Goal: Task Accomplishment & Management: Complete application form

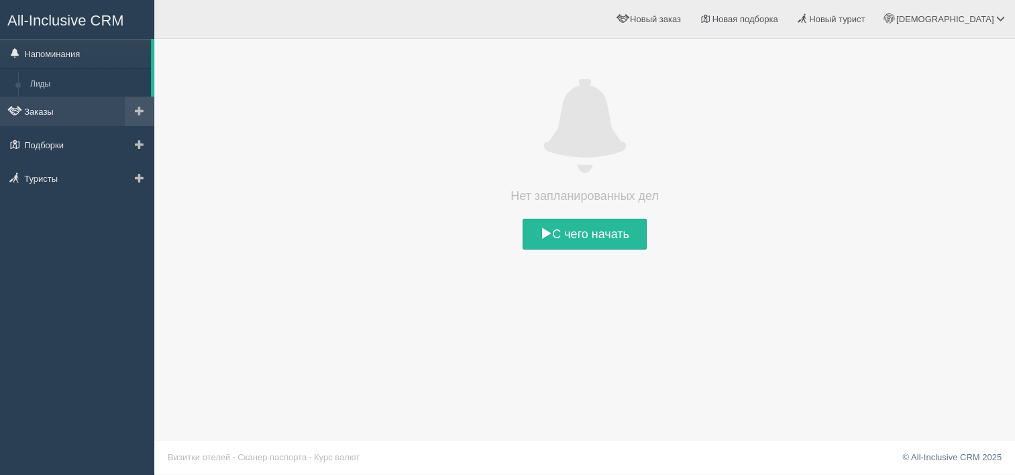
click at [69, 107] on link "Заказы" at bounding box center [77, 112] width 154 height 30
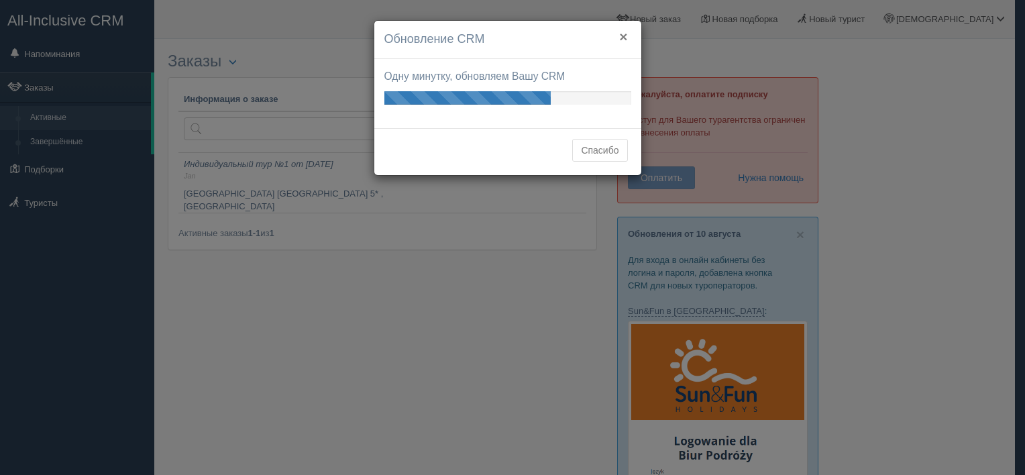
click at [620, 38] on button "×" at bounding box center [623, 37] width 8 height 14
click at [629, 40] on h4 "Обновление CRM" at bounding box center [507, 39] width 247 height 17
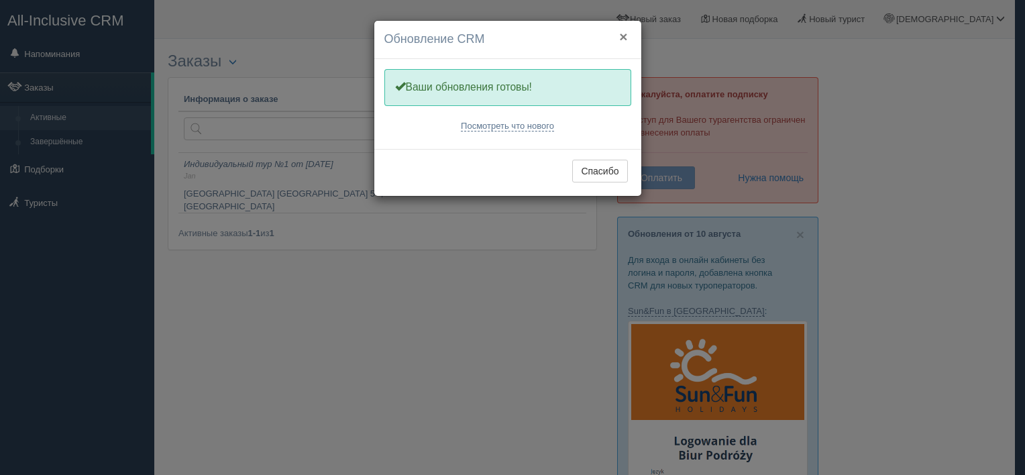
click at [621, 38] on button "×" at bounding box center [623, 37] width 8 height 14
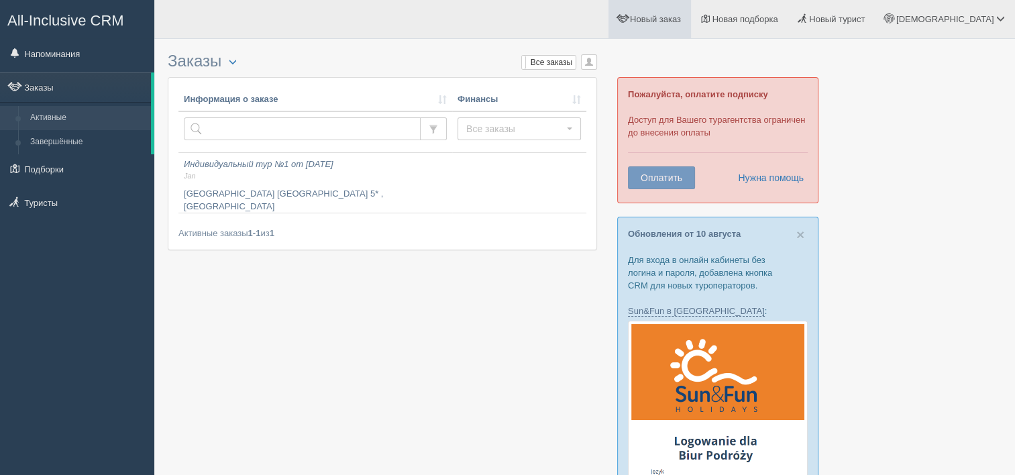
click at [681, 23] on span "Новый заказ" at bounding box center [655, 19] width 51 height 10
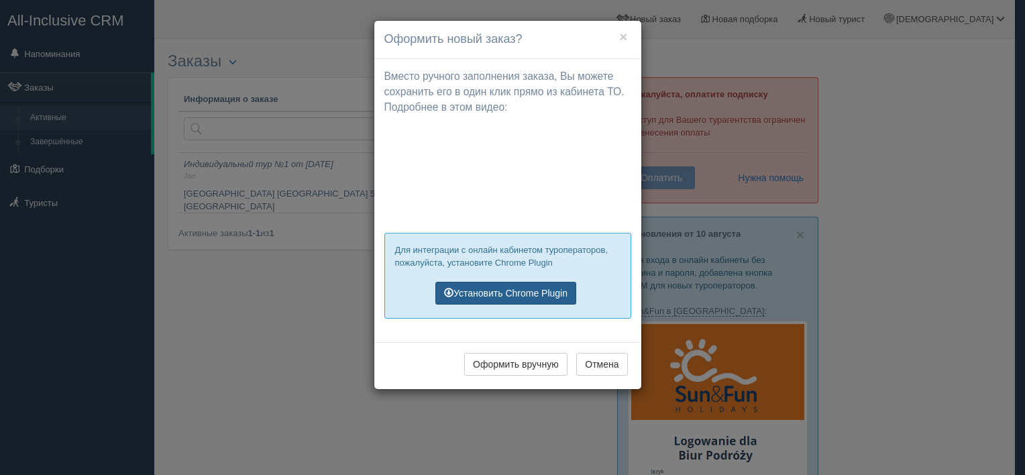
click at [553, 301] on link "Установить Chrome Plugin" at bounding box center [505, 293] width 141 height 23
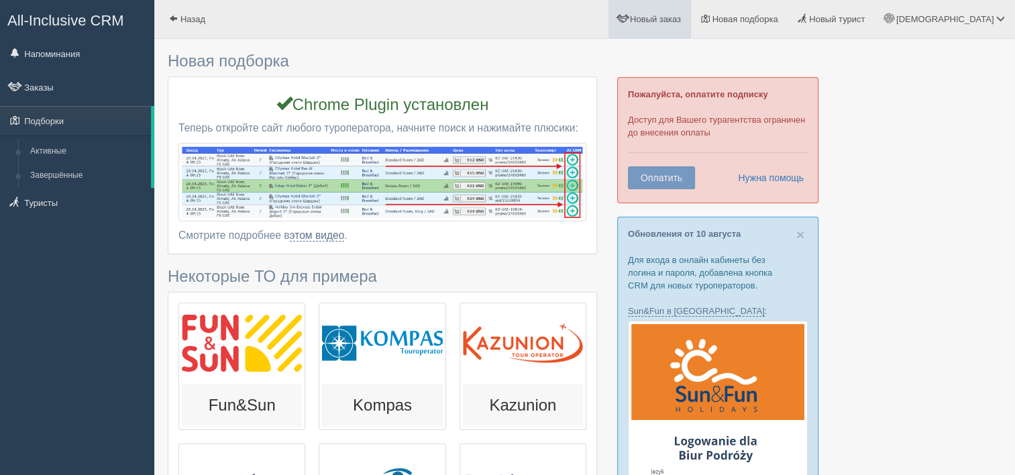
click at [681, 15] on span "Новый заказ" at bounding box center [655, 19] width 51 height 10
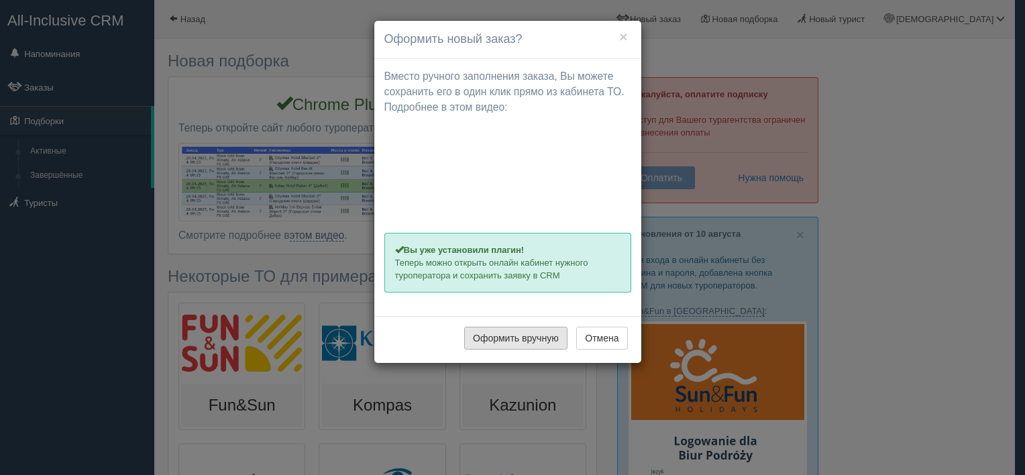
click at [542, 341] on button "Оформить вручную" at bounding box center [515, 338] width 103 height 23
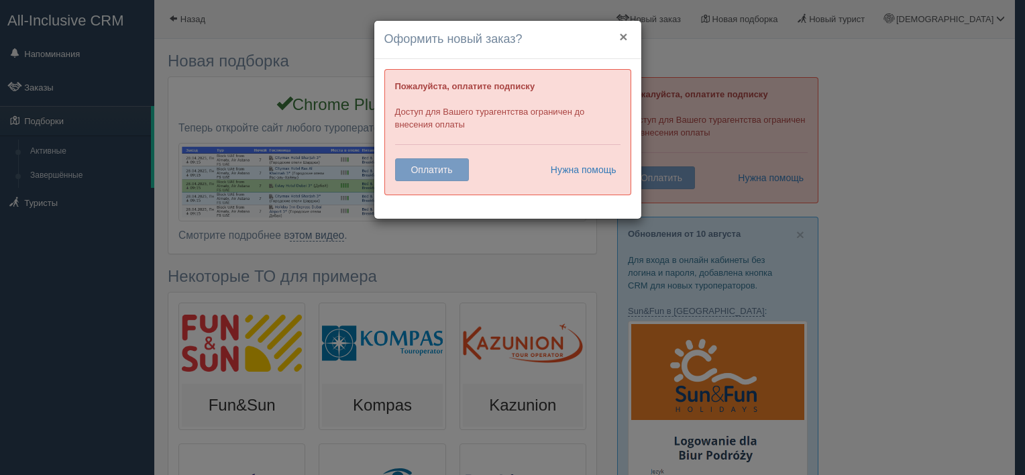
click at [625, 35] on button "×" at bounding box center [623, 37] width 8 height 14
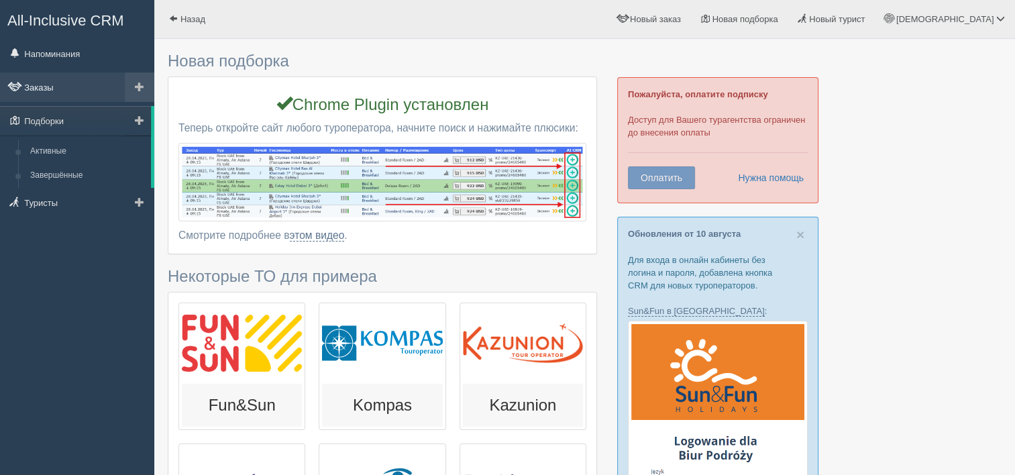
click at [73, 72] on link "Заказы" at bounding box center [77, 87] width 154 height 30
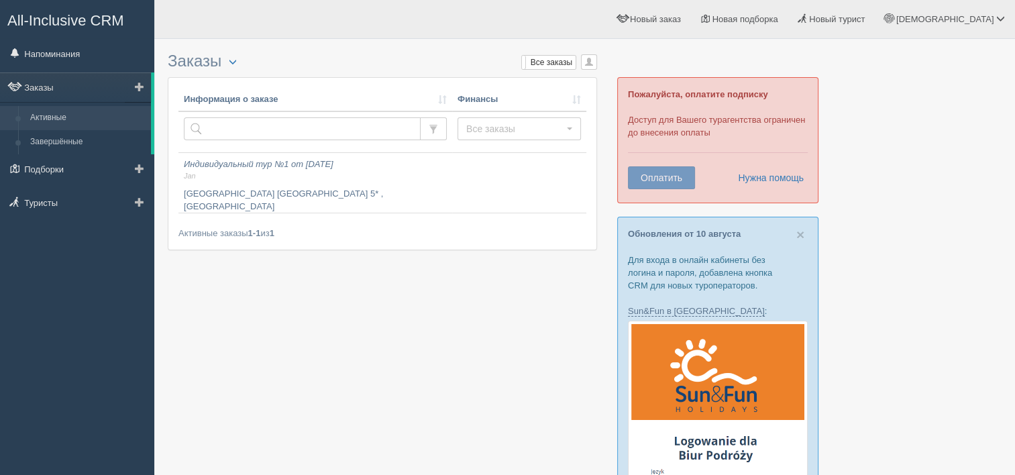
click at [141, 86] on span at bounding box center [139, 86] width 9 height 9
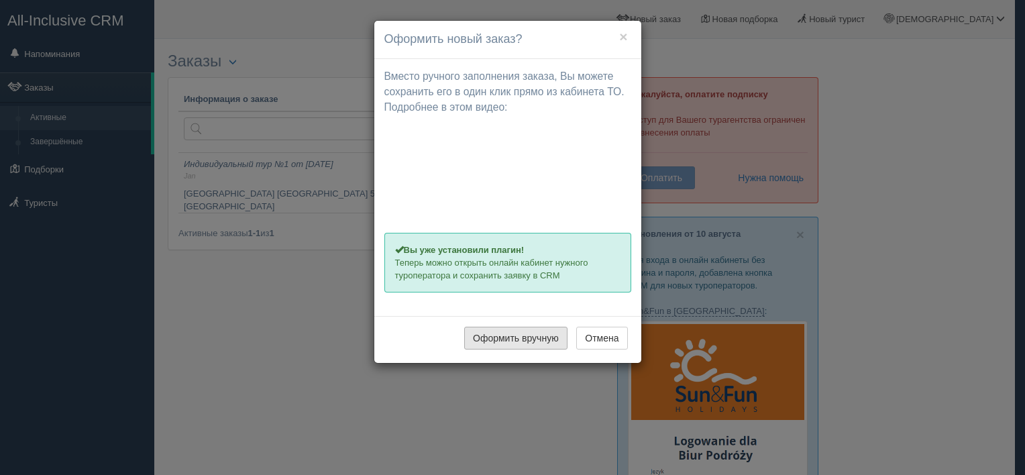
click at [529, 338] on button "Оформить вручную" at bounding box center [515, 338] width 103 height 23
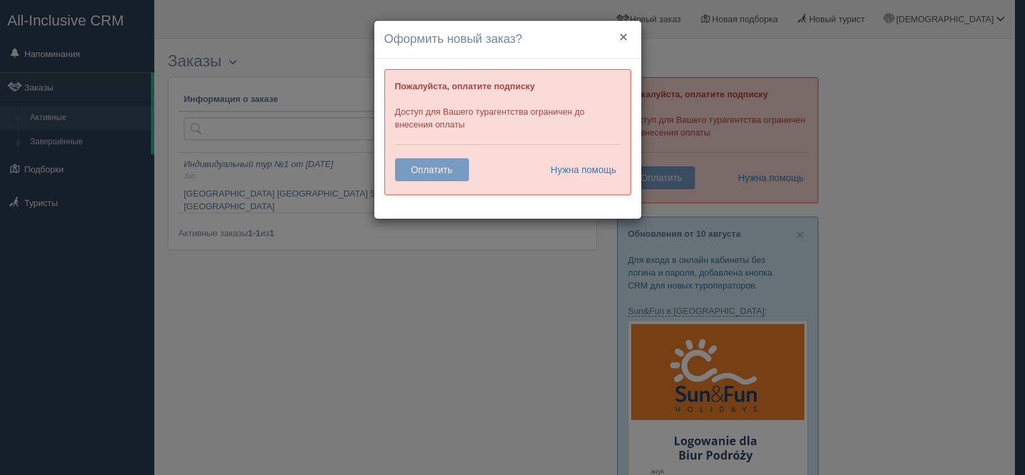
click at [624, 36] on button "×" at bounding box center [623, 37] width 8 height 14
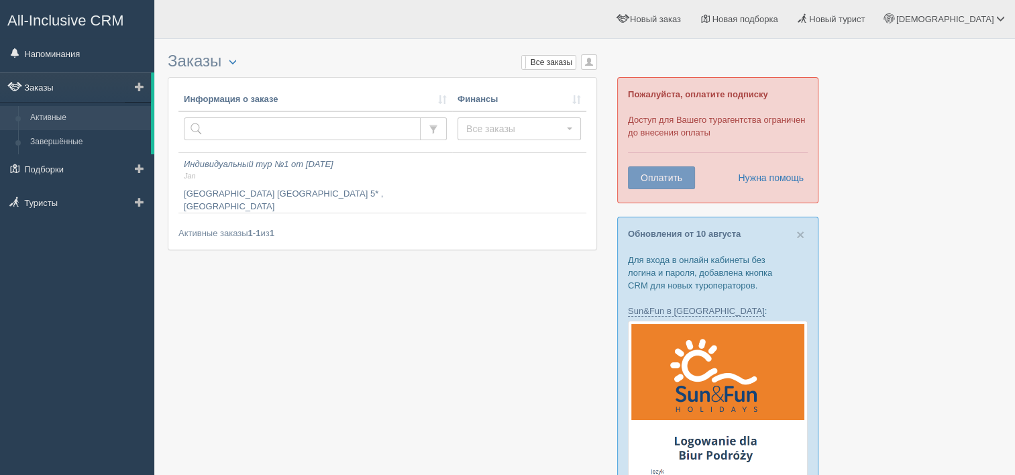
click at [85, 95] on link "Заказы" at bounding box center [75, 87] width 151 height 30
